Goal: Information Seeking & Learning: Learn about a topic

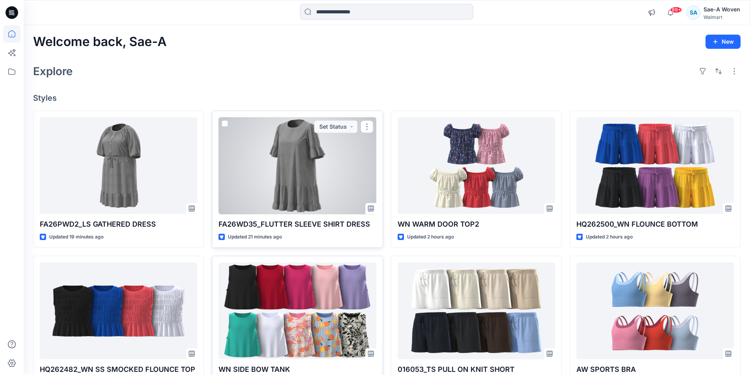
click at [320, 189] on div at bounding box center [296, 165] width 157 height 97
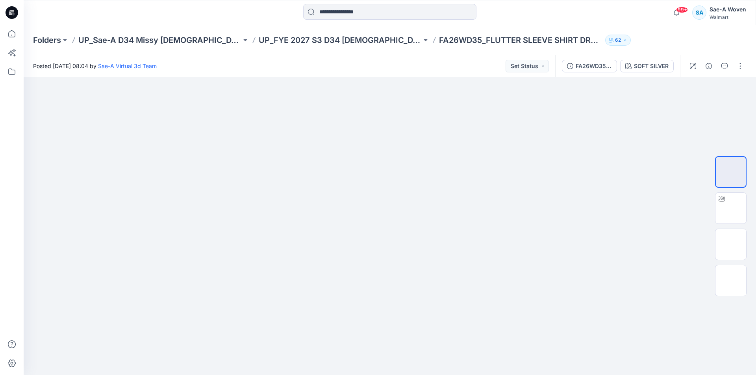
click at [638, 63] on div "SOFT SILVER" at bounding box center [651, 66] width 35 height 9
click at [640, 67] on div at bounding box center [676, 200] width 157 height 350
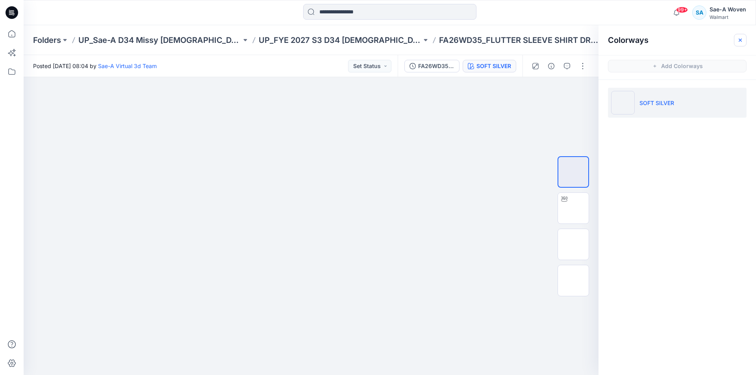
click at [734, 37] on button "button" at bounding box center [739, 40] width 13 height 13
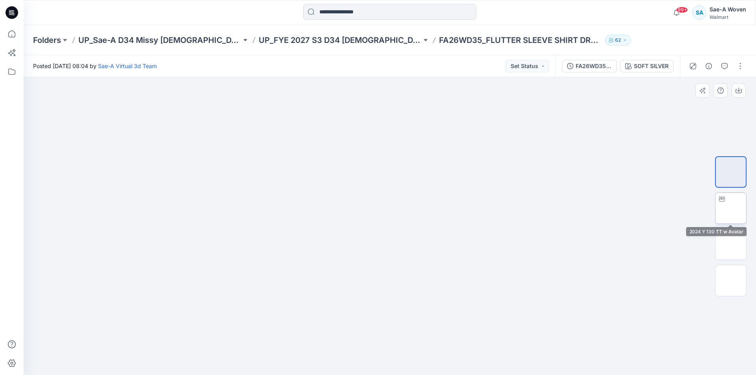
click at [730, 208] on img at bounding box center [730, 208] width 0 height 0
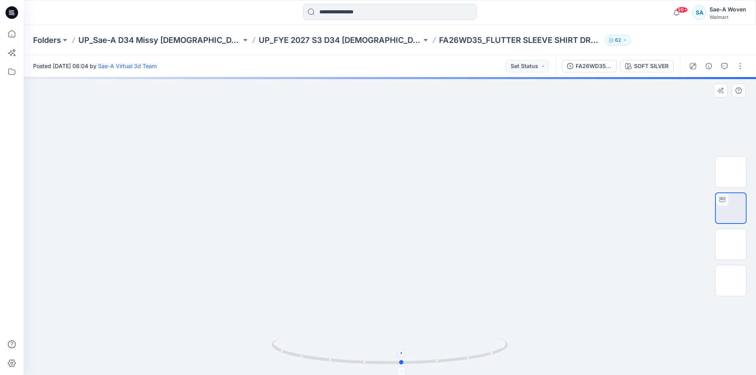
drag, startPoint x: 463, startPoint y: 362, endPoint x: 475, endPoint y: 345, distance: 21.0
click at [475, 345] on icon at bounding box center [391, 352] width 238 height 30
click at [335, 41] on p "UP_FYE 2027 S3 D34 [DEMOGRAPHIC_DATA] Dresses" at bounding box center [340, 40] width 163 height 11
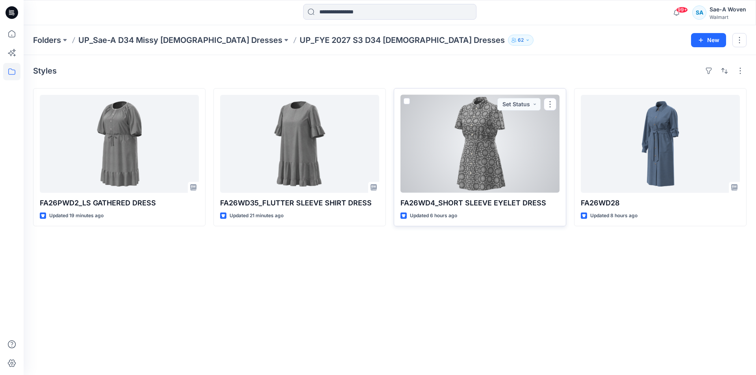
click at [473, 169] on div at bounding box center [479, 144] width 159 height 98
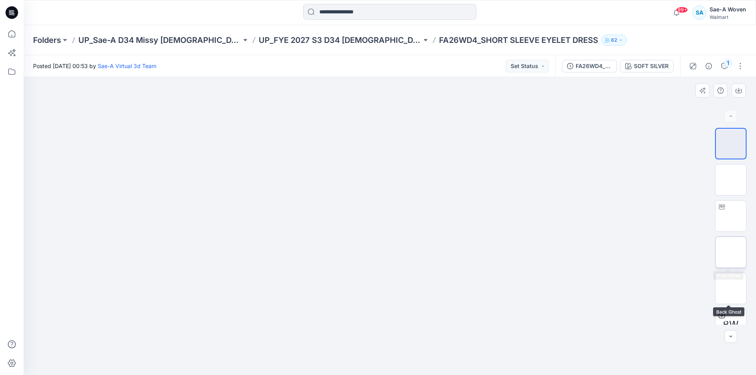
click at [730, 252] on img at bounding box center [730, 252] width 0 height 0
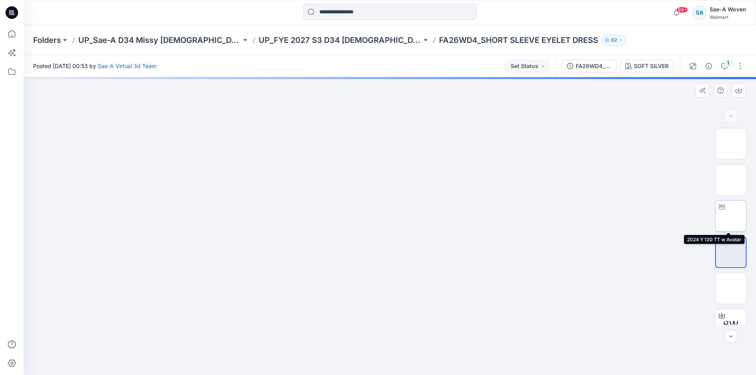
click at [730, 216] on img at bounding box center [730, 216] width 0 height 0
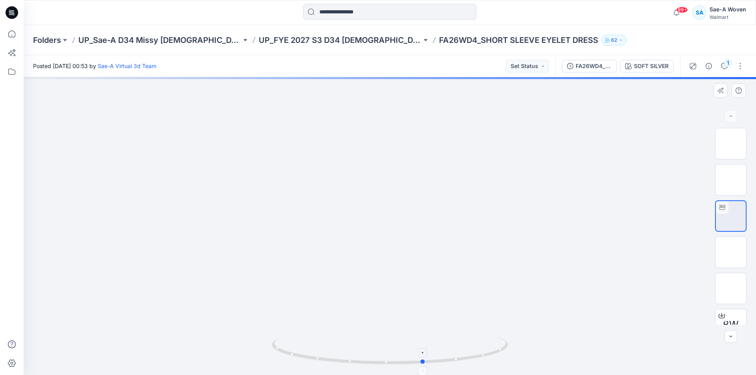
drag, startPoint x: 491, startPoint y: 358, endPoint x: 381, endPoint y: 346, distance: 111.3
click at [292, 362] on icon at bounding box center [391, 352] width 238 height 30
drag, startPoint x: 407, startPoint y: 296, endPoint x: 416, endPoint y: 226, distance: 70.2
drag, startPoint x: 446, startPoint y: 309, endPoint x: 440, endPoint y: 281, distance: 28.6
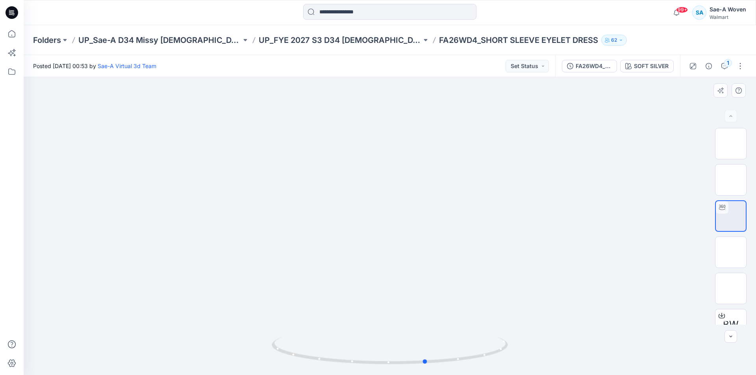
drag, startPoint x: 406, startPoint y: 323, endPoint x: 406, endPoint y: 300, distance: 22.8
click at [406, 300] on div at bounding box center [390, 226] width 732 height 298
click at [335, 35] on p "UP_FYE 2027 S3 D34 [DEMOGRAPHIC_DATA] Dresses" at bounding box center [340, 40] width 163 height 11
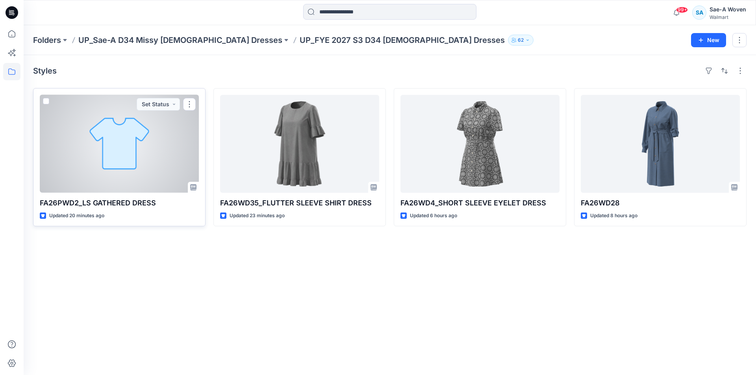
click at [162, 179] on div at bounding box center [119, 144] width 159 height 98
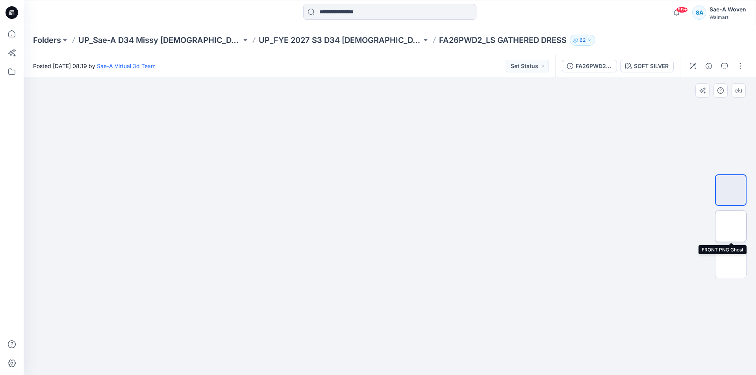
click at [730, 226] on img at bounding box center [730, 226] width 0 height 0
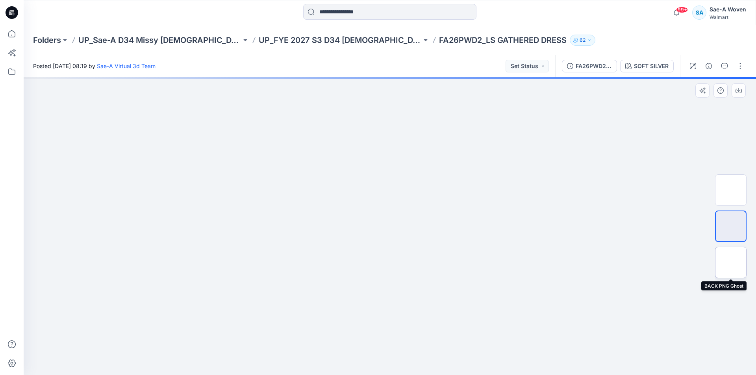
click at [730, 262] on img at bounding box center [730, 262] width 0 height 0
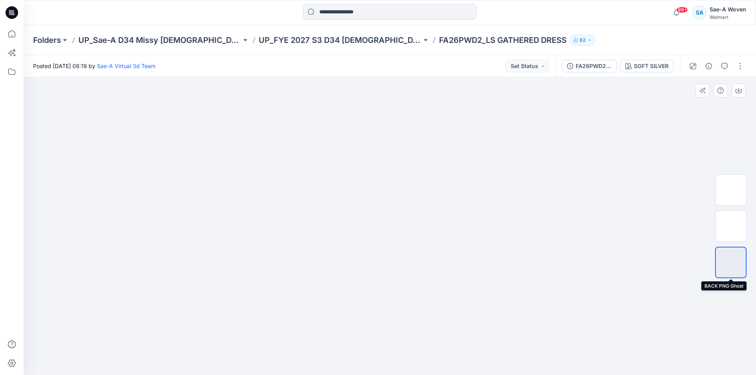
click at [730, 262] on img at bounding box center [730, 262] width 0 height 0
click at [321, 40] on p "UP_FYE 2027 S3 D34 [DEMOGRAPHIC_DATA] Dresses" at bounding box center [340, 40] width 163 height 11
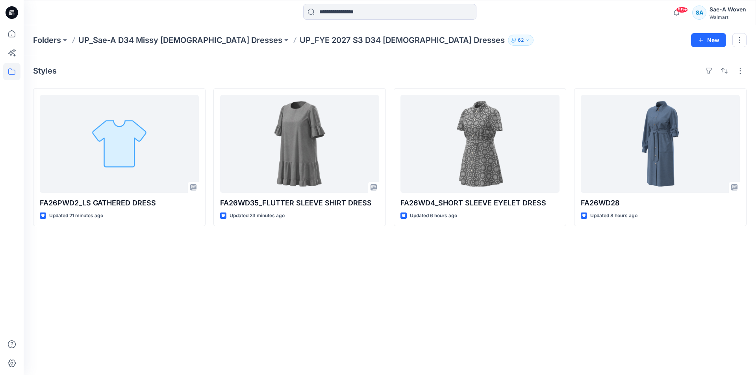
drag, startPoint x: 173, startPoint y: 310, endPoint x: 191, endPoint y: 46, distance: 263.9
click at [176, 303] on div "Styles FA26PWD2_LS GATHERED DRESS Updated 21 minutes ago FA26WD35_FLUTTER SLEEV…" at bounding box center [390, 215] width 732 height 320
click at [42, 40] on p "Folders" at bounding box center [47, 40] width 28 height 11
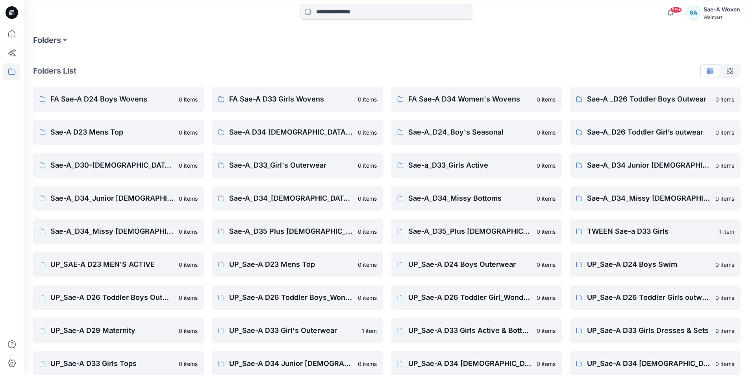
drag, startPoint x: 14, startPoint y: 14, endPoint x: 42, endPoint y: 14, distance: 27.9
click at [14, 14] on icon at bounding box center [13, 14] width 3 height 0
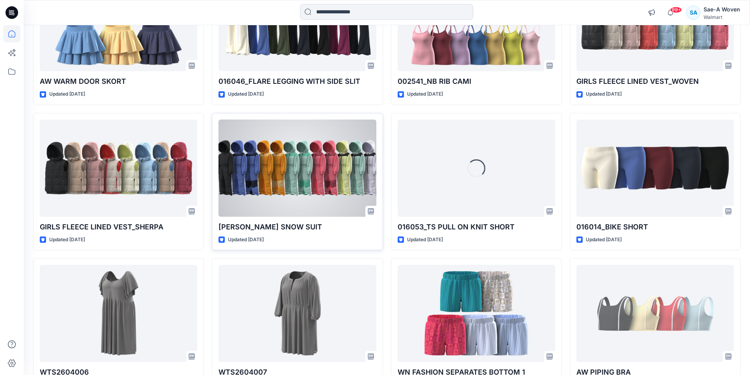
scroll to position [1073, 0]
